Goal: Task Accomplishment & Management: Use online tool/utility

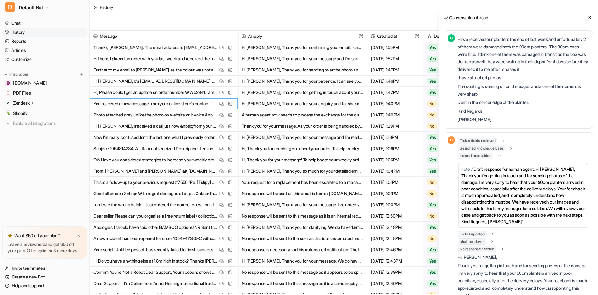
scroll to position [156, 0]
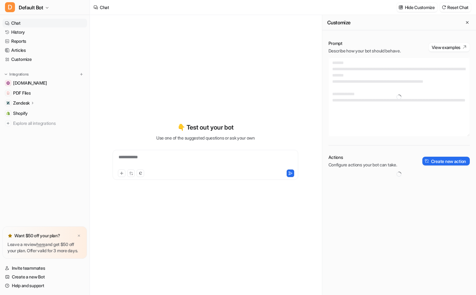
type textarea "**********"
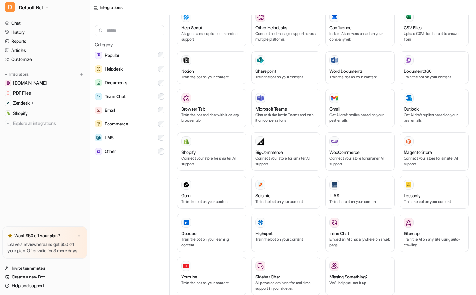
scroll to position [231, 0]
